Goal: Information Seeking & Learning: Learn about a topic

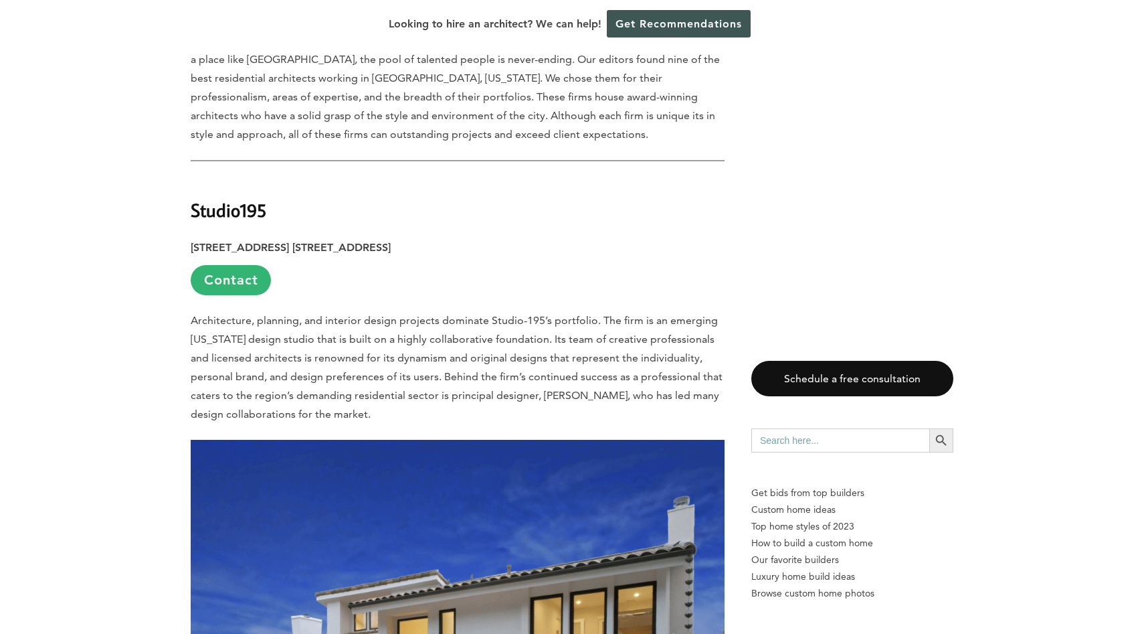
scroll to position [794, 0]
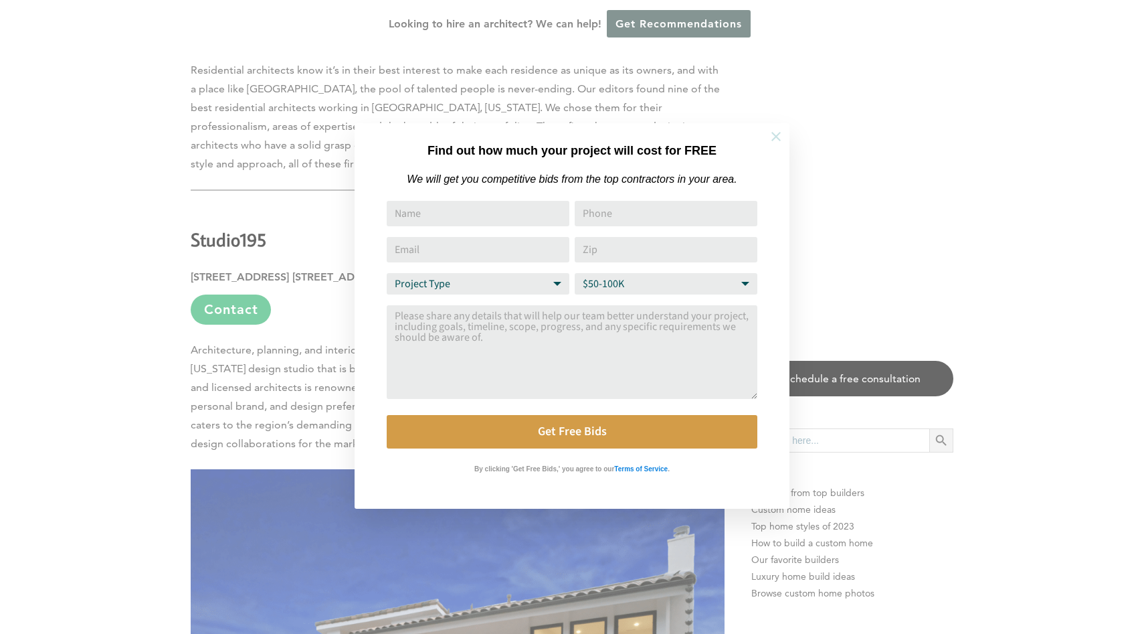
click at [769, 140] on icon at bounding box center [776, 136] width 15 height 15
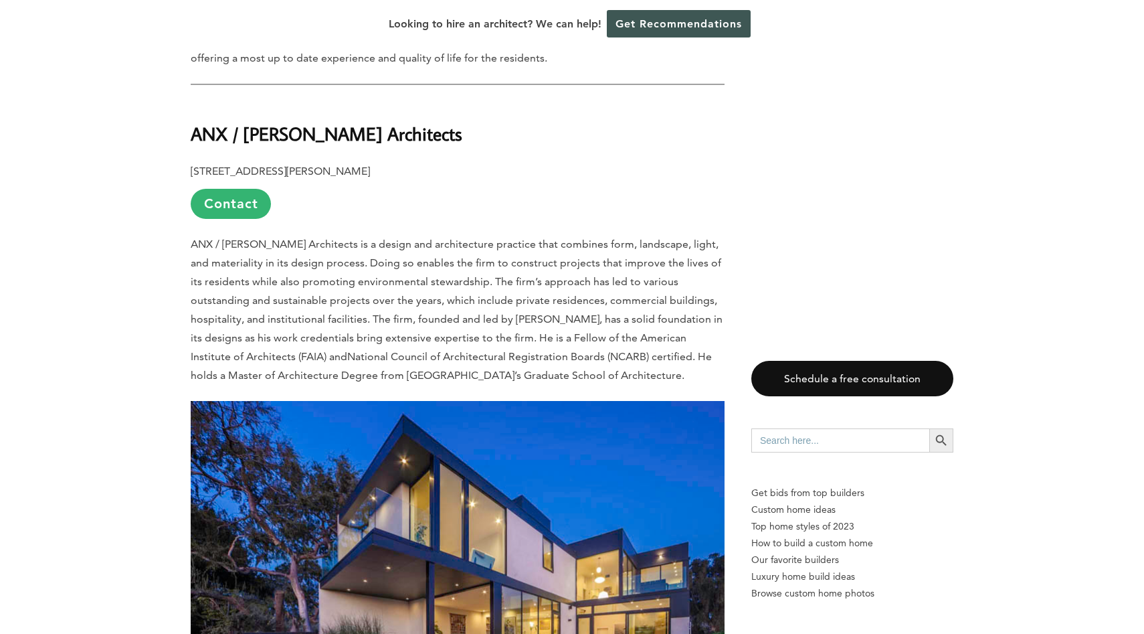
scroll to position [1738, 0]
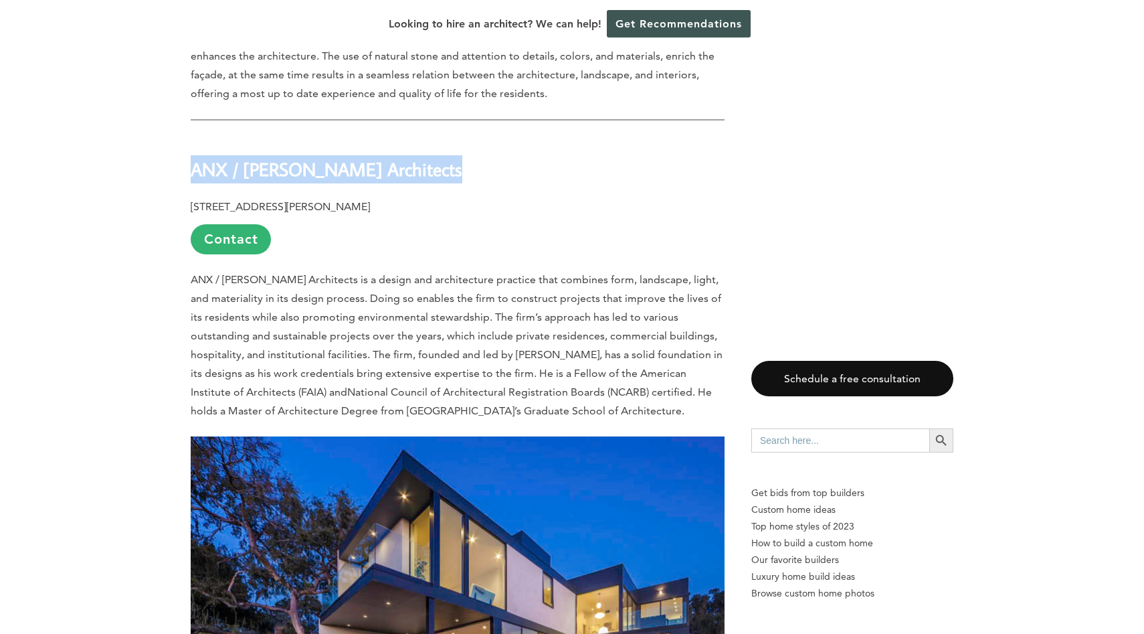
drag, startPoint x: 447, startPoint y: 140, endPoint x: 182, endPoint y: 148, distance: 265.0
copy strong "ANX / [PERSON_NAME] Architects"
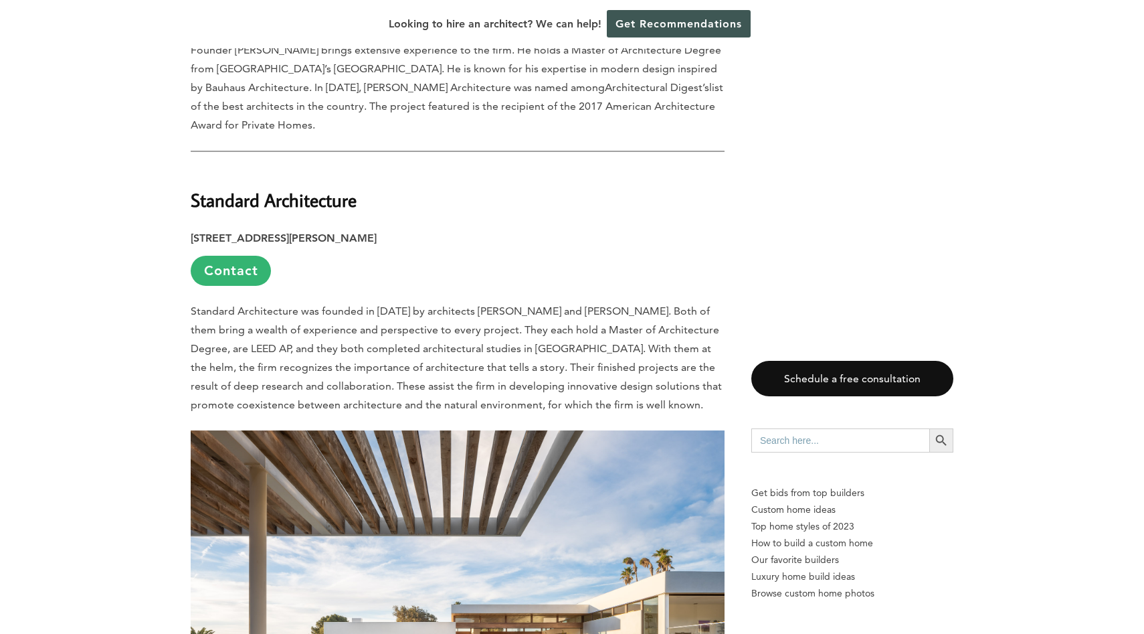
scroll to position [5699, 0]
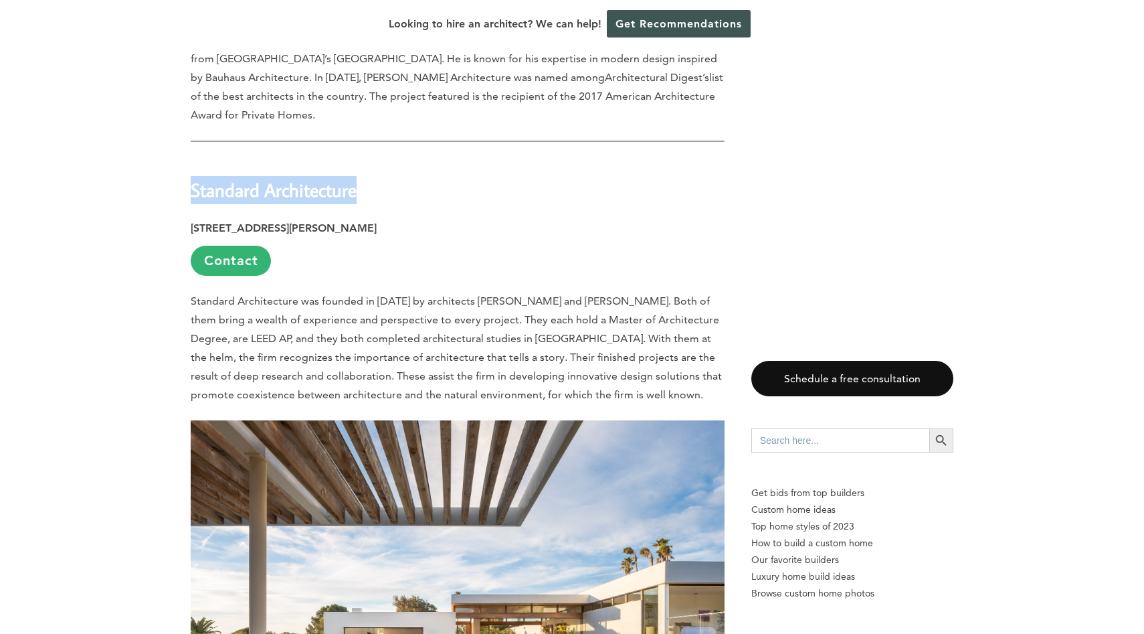
drag, startPoint x: 364, startPoint y: 118, endPoint x: 179, endPoint y: 111, distance: 185.5
copy strong "Standard Architecture"
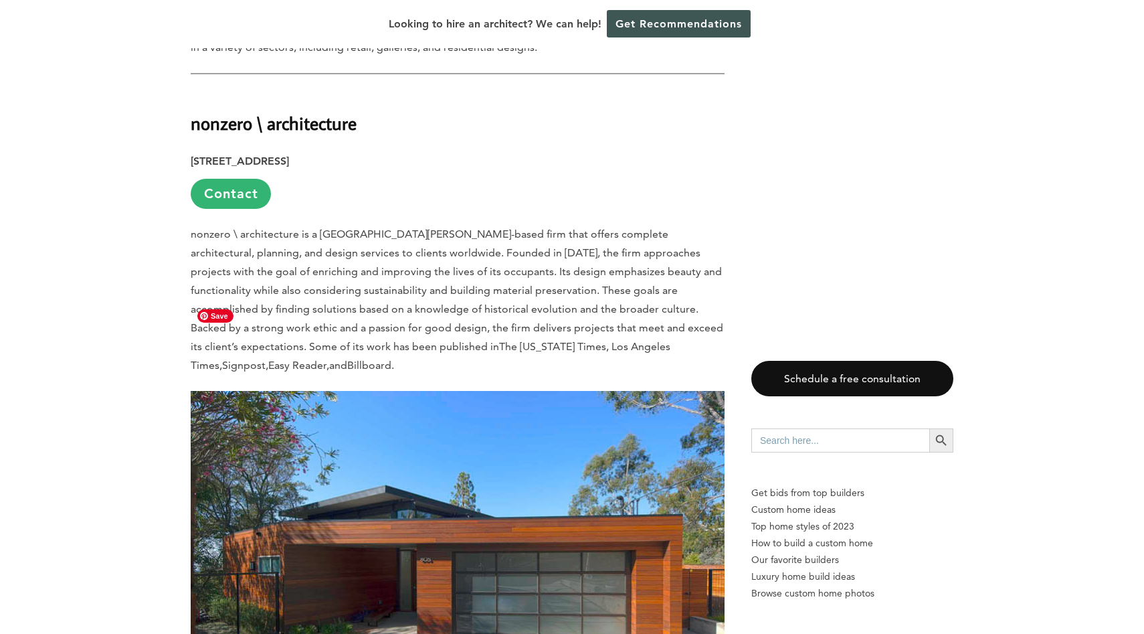
scroll to position [6527, 0]
drag, startPoint x: 370, startPoint y: 50, endPoint x: 185, endPoint y: 48, distance: 185.3
copy strong "nonzero \ architecture"
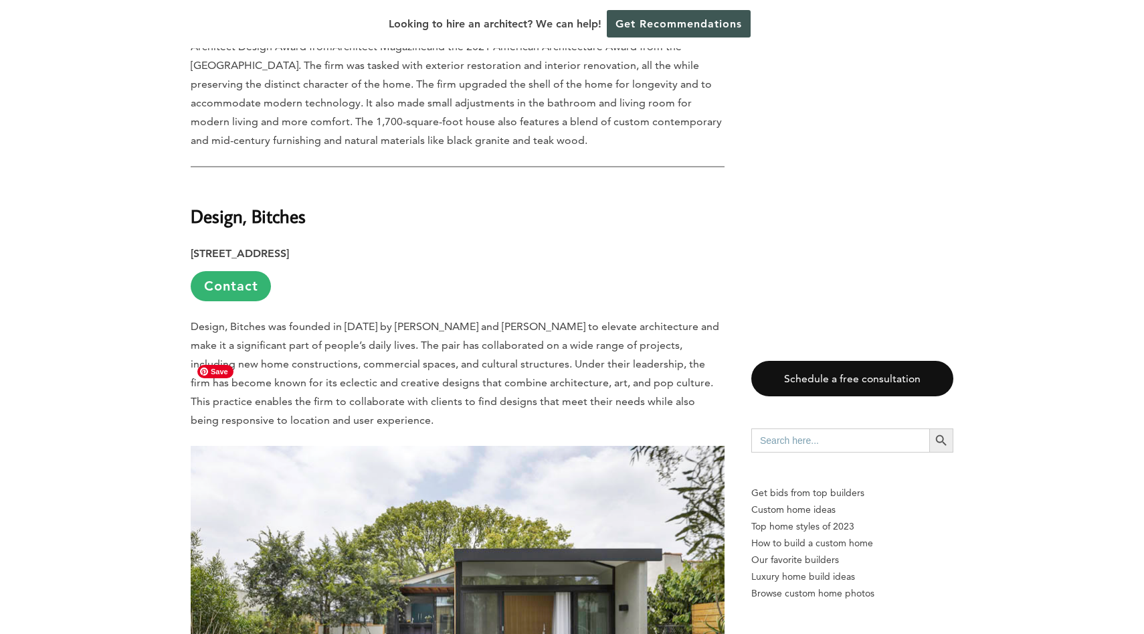
scroll to position [8090, 0]
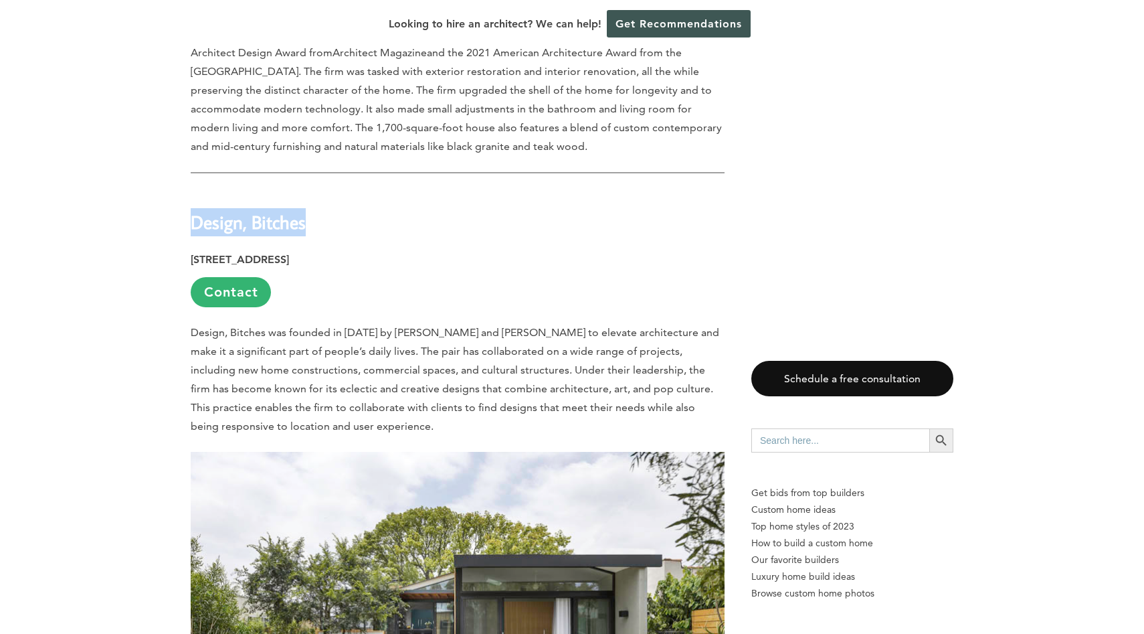
drag, startPoint x: 308, startPoint y: 136, endPoint x: 187, endPoint y: 139, distance: 121.8
copy strong "Design, Bitches"
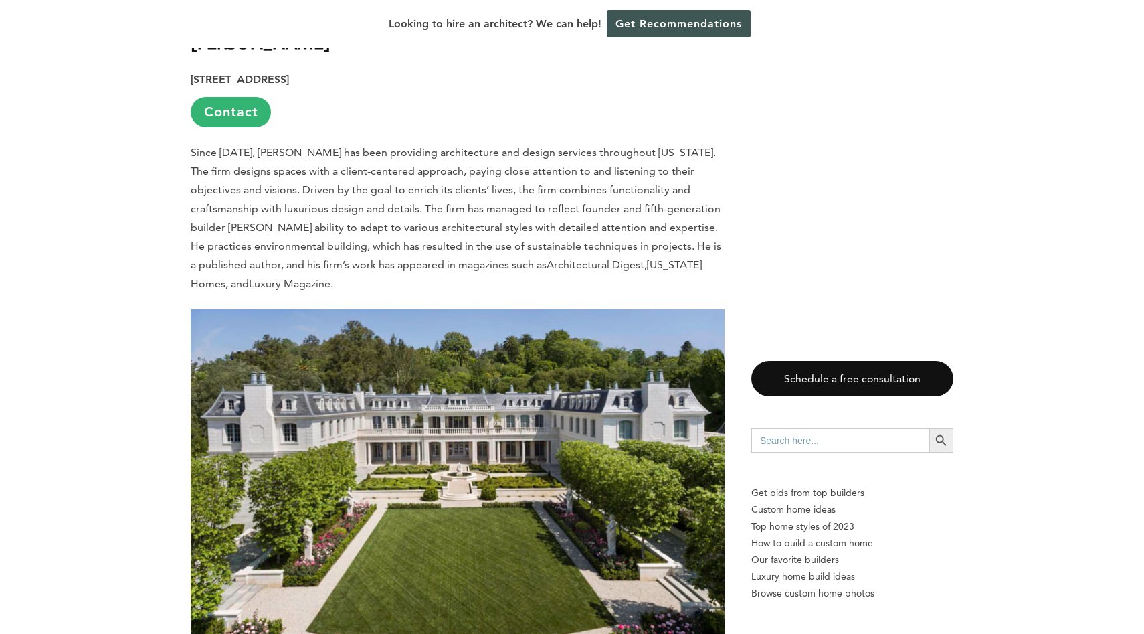
scroll to position [3489, 0]
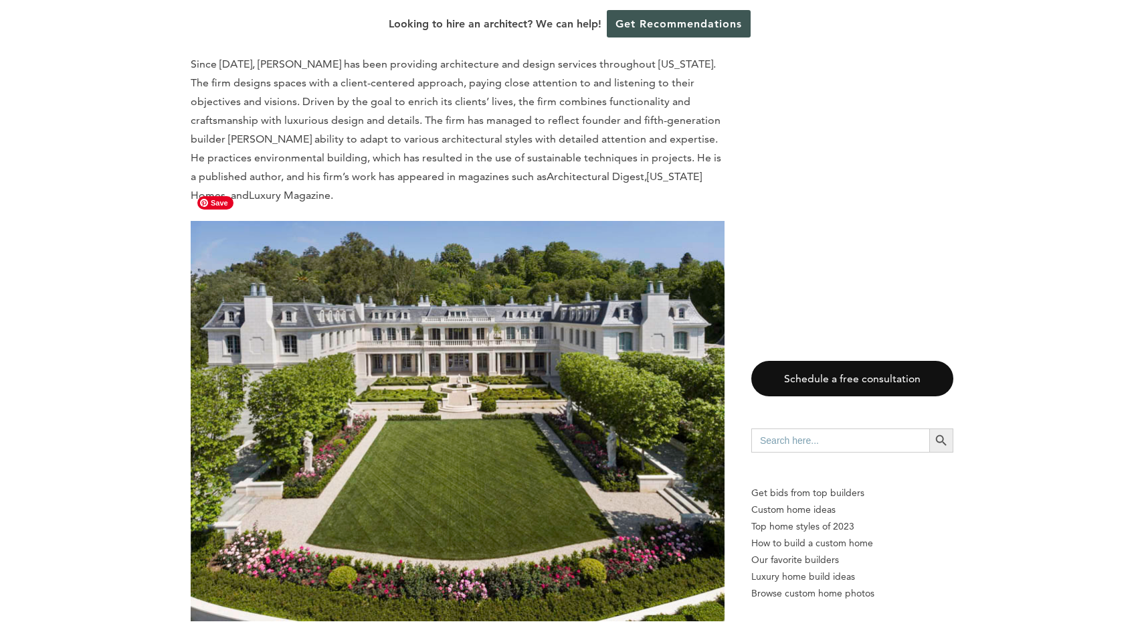
click at [316, 419] on img at bounding box center [458, 421] width 534 height 400
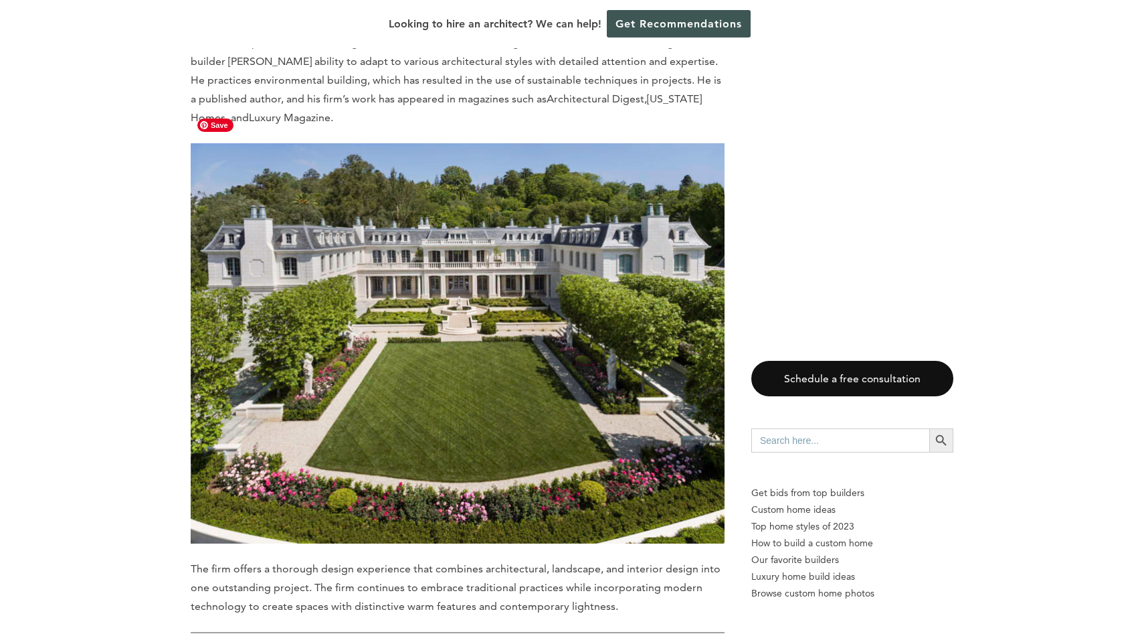
scroll to position [3569, 0]
